Goal: Information Seeking & Learning: Learn about a topic

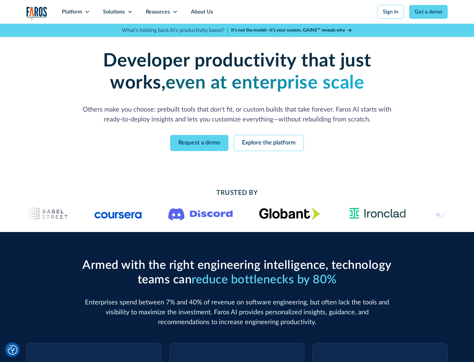
click at [87, 12] on icon at bounding box center [87, 11] width 5 height 5
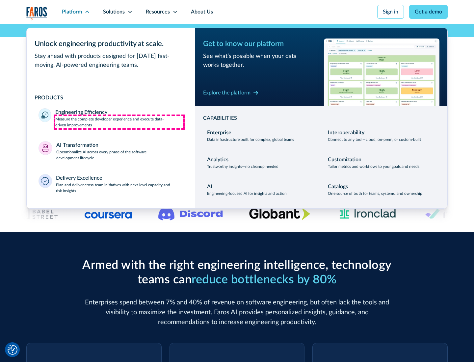
click at [119, 122] on p "Measure the complete developer experience and execute data-driven improvements" at bounding box center [119, 122] width 128 height 12
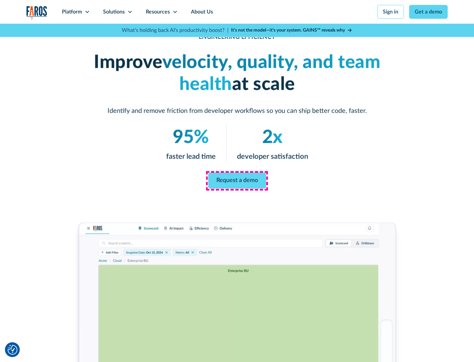
click at [237, 180] on link "Request a demo" at bounding box center [237, 181] width 58 height 16
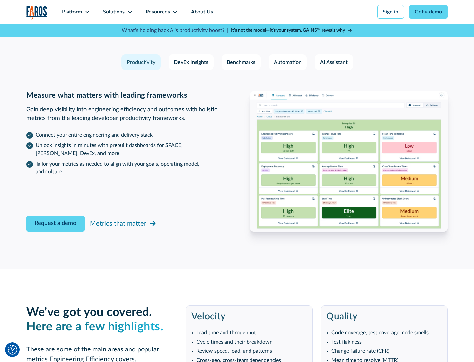
scroll to position [1443, 0]
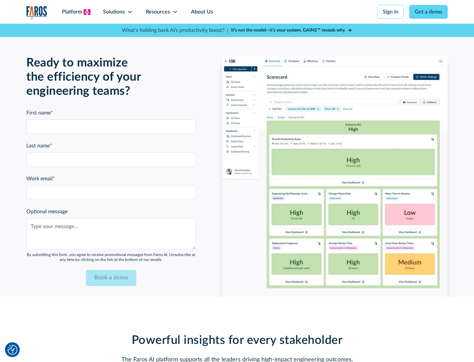
click at [87, 12] on icon at bounding box center [87, 11] width 5 height 5
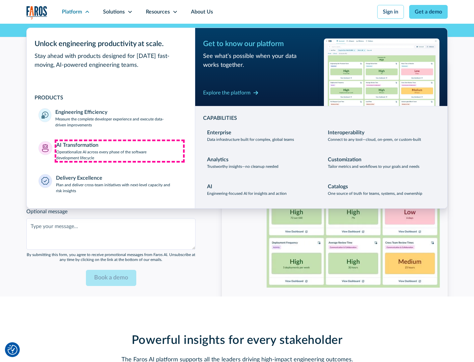
click at [119, 151] on p "Operationalize AI across every phase of the software development lifecycle" at bounding box center [119, 155] width 127 height 12
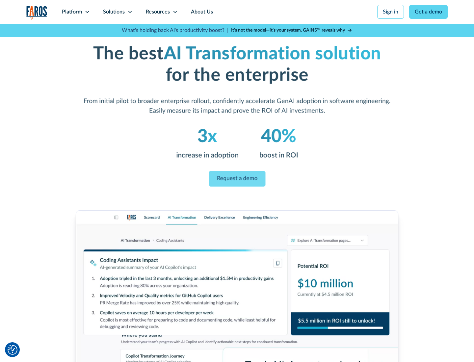
click at [237, 179] on link "Request a demo" at bounding box center [236, 179] width 57 height 16
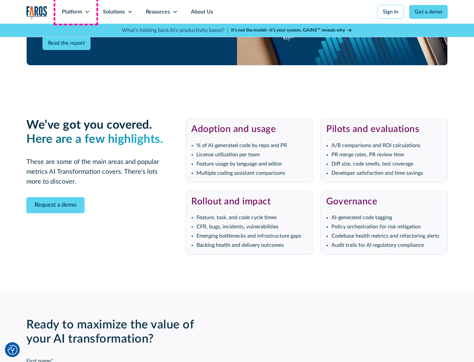
click at [76, 12] on div "Platform" at bounding box center [72, 12] width 20 height 8
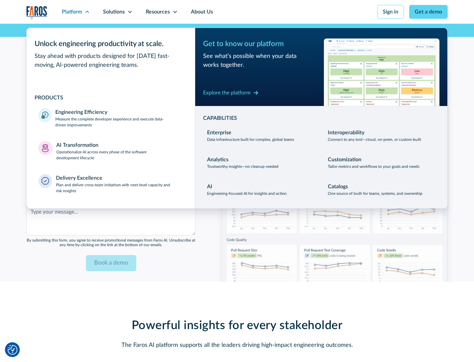
scroll to position [1601, 0]
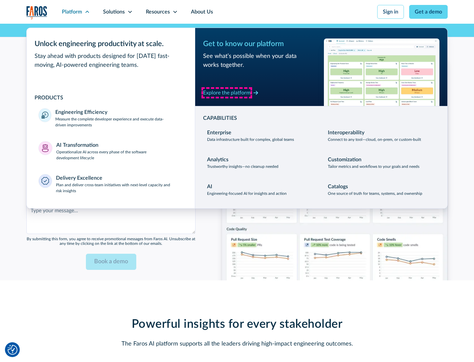
click at [227, 92] on div "Explore the platform" at bounding box center [226, 93] width 47 height 8
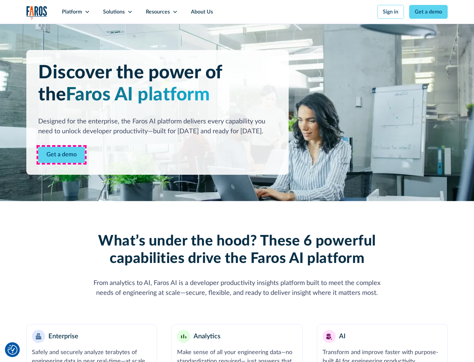
click at [61, 155] on link "Get a demo" at bounding box center [61, 155] width 47 height 16
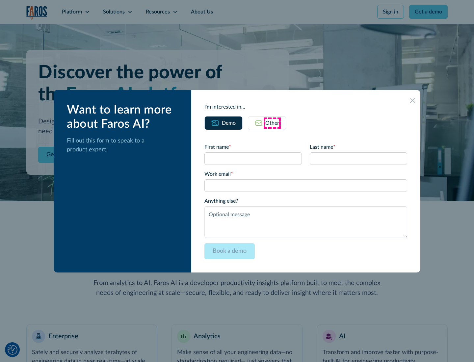
click at [272, 123] on div "Other" at bounding box center [272, 123] width 14 height 8
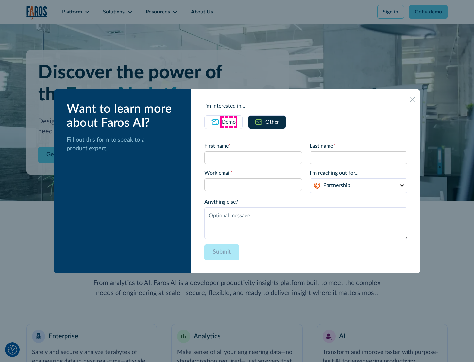
click at [229, 122] on div "Demo" at bounding box center [229, 122] width 14 height 8
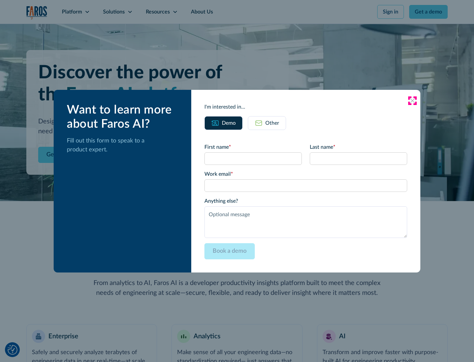
click at [412, 100] on icon at bounding box center [411, 100] width 5 height 5
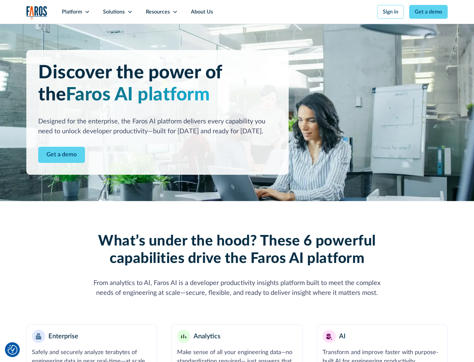
click at [87, 12] on icon at bounding box center [87, 11] width 5 height 5
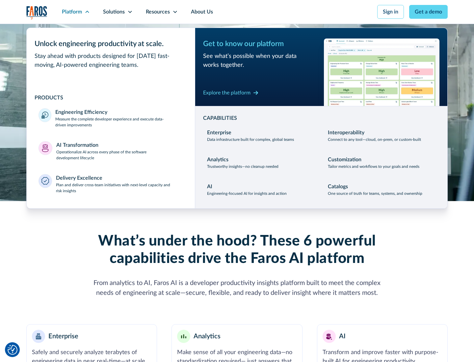
click at [119, 187] on p "Plan and deliver cross-team initiatives with next-level capacity and risk insig…" at bounding box center [119, 188] width 127 height 12
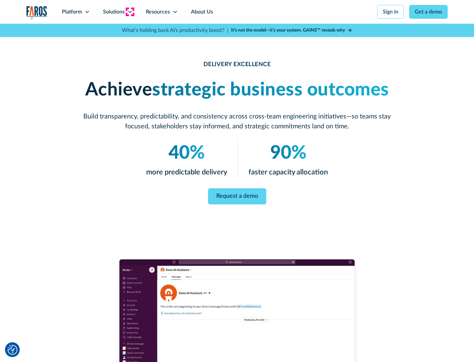
click at [130, 12] on icon at bounding box center [129, 11] width 5 height 5
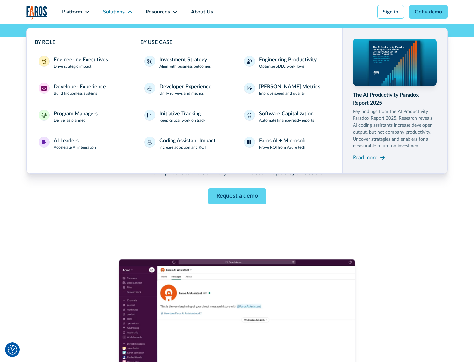
click at [79, 62] on div "Engineering Executives" at bounding box center [81, 60] width 54 height 8
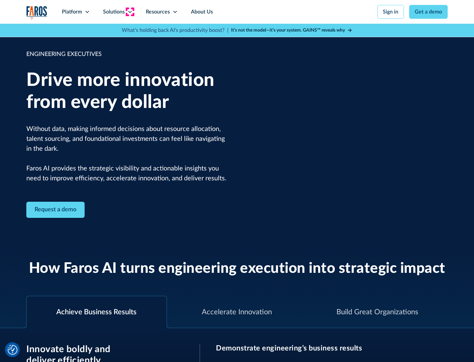
click at [130, 12] on icon at bounding box center [129, 11] width 5 height 5
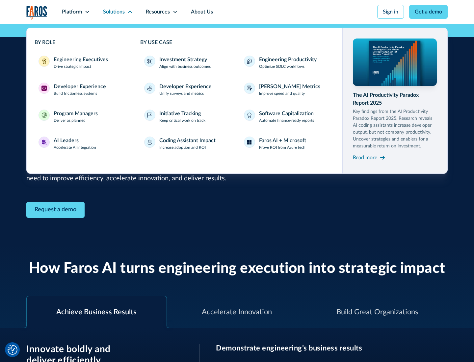
click at [79, 86] on div "Developer Experience" at bounding box center [80, 87] width 52 height 8
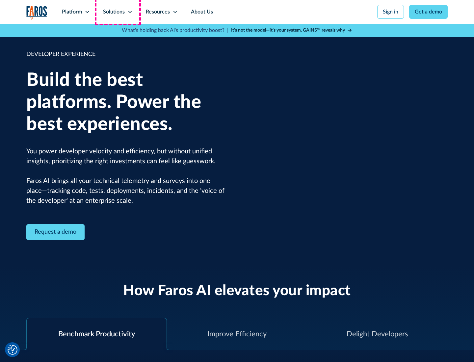
click at [117, 12] on div "Solutions" at bounding box center [114, 12] width 22 height 8
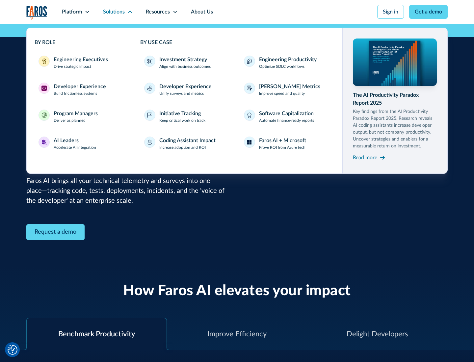
click at [75, 116] on div "Program Managers" at bounding box center [76, 114] width 44 height 8
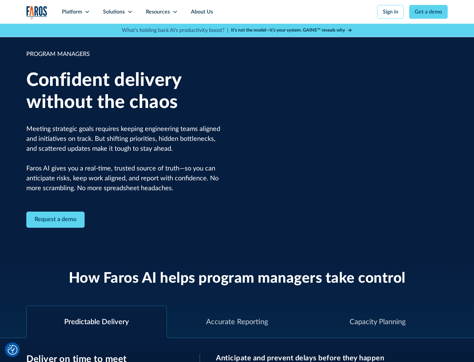
click at [130, 12] on icon at bounding box center [129, 11] width 5 height 5
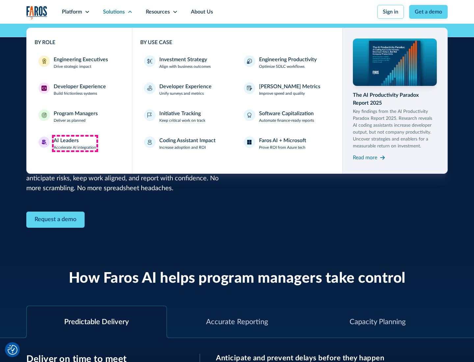
click at [75, 143] on div "AI Leaders" at bounding box center [66, 140] width 25 height 8
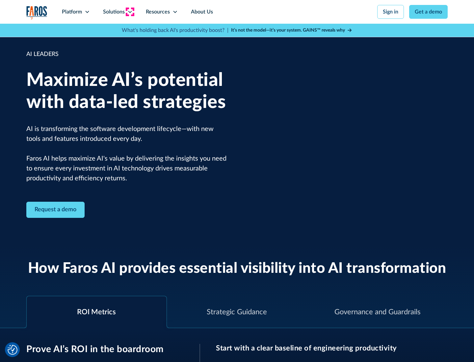
click at [130, 12] on icon at bounding box center [129, 11] width 5 height 5
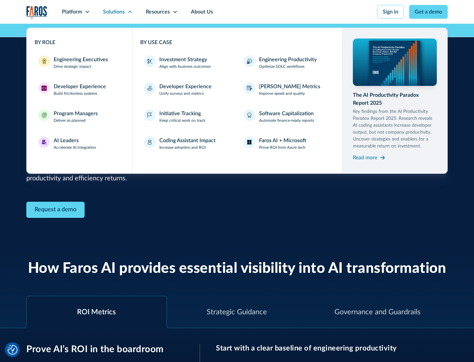
click at [182, 60] on div "Investment Strategy" at bounding box center [183, 60] width 48 height 8
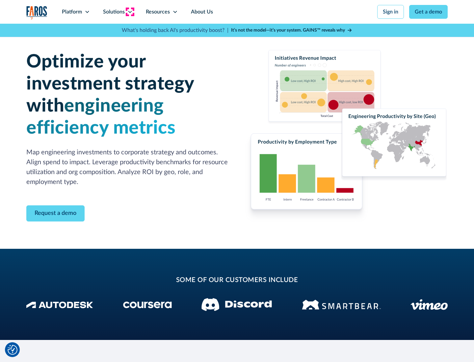
click at [130, 12] on icon at bounding box center [129, 11] width 5 height 5
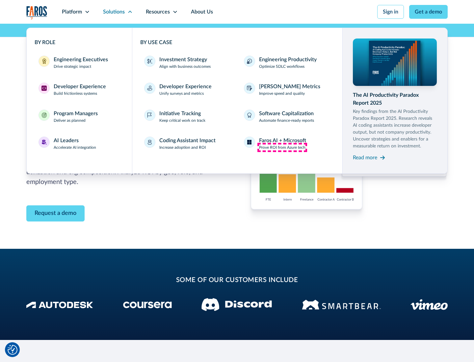
click at [282, 147] on p "Prove ROI from Azure tech" at bounding box center [282, 147] width 46 height 6
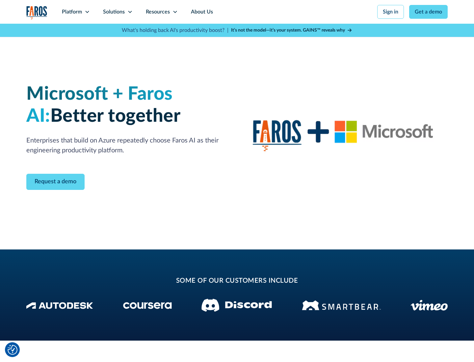
click at [130, 12] on icon at bounding box center [129, 11] width 5 height 5
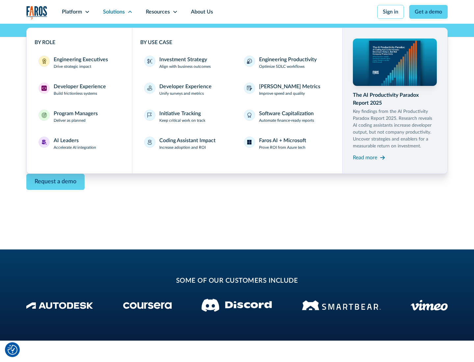
click at [365, 157] on div "Read more" at bounding box center [365, 158] width 24 height 8
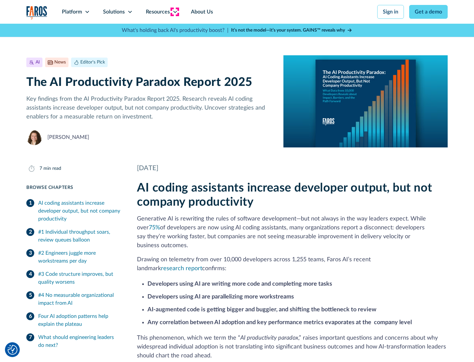
click at [174, 12] on icon at bounding box center [174, 11] width 5 height 5
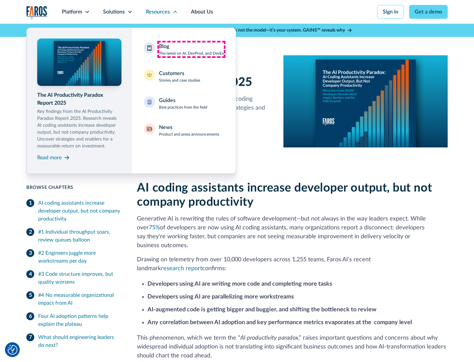
click at [191, 49] on div "Blog The latest on AI, DevProd, and DevEx" at bounding box center [191, 49] width 65 height 14
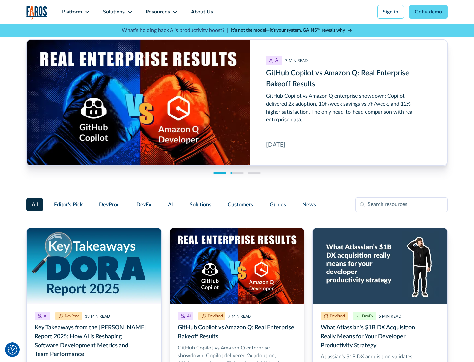
click at [428, 12] on link "Get a demo" at bounding box center [428, 12] width 38 height 14
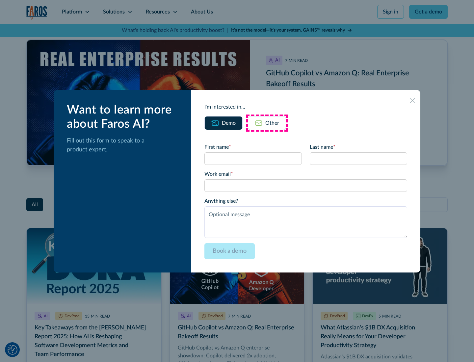
click at [267, 123] on div "Other" at bounding box center [272, 123] width 14 height 8
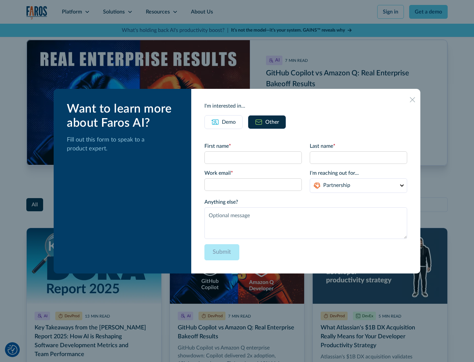
click at [412, 99] on icon at bounding box center [411, 99] width 5 height 5
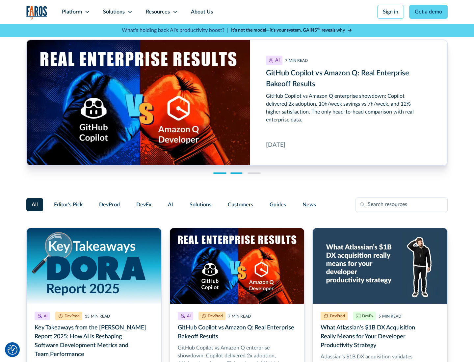
click at [201, 12] on link "About Us" at bounding box center [201, 12] width 35 height 24
